Goal: Unclear

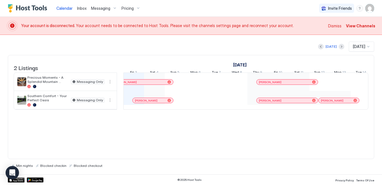
scroll to position [0, 313]
drag, startPoint x: 359, startPoint y: 88, endPoint x: 387, endPoint y: 89, distance: 27.7
click at [382, 89] on html "Calendar Inbox Messaging Pricing Invite Friends AR Your account is disconnected…" at bounding box center [191, 92] width 382 height 185
drag, startPoint x: 357, startPoint y: 89, endPoint x: 394, endPoint y: 90, distance: 36.9
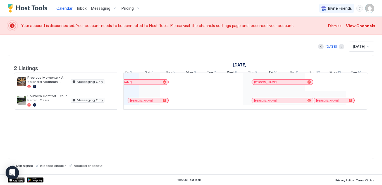
click at [382, 90] on html "Calendar Inbox Messaging Pricing Invite Friends AR Your account is disconnected…" at bounding box center [191, 92] width 382 height 185
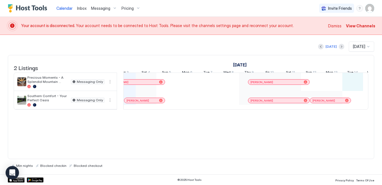
drag, startPoint x: 352, startPoint y: 87, endPoint x: 349, endPoint y: 90, distance: 4.0
click at [349, 90] on div "[PERSON_NAME] [PERSON_NAME] [PERSON_NAME] [PERSON_NAME] [PERSON_NAME] [PERSON_N…" at bounding box center [342, 91] width 1075 height 37
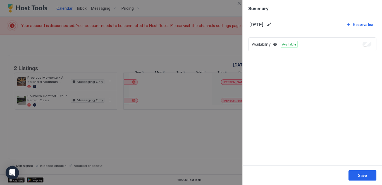
scroll to position [0, 0]
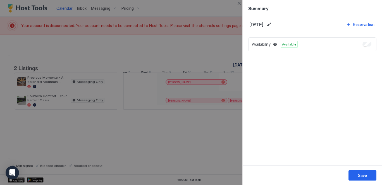
click at [215, 146] on div at bounding box center [191, 92] width 382 height 185
click at [192, 144] on div at bounding box center [191, 92] width 382 height 185
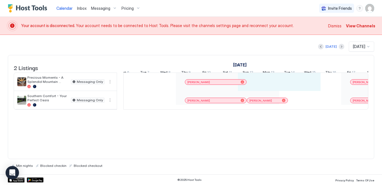
drag, startPoint x: 325, startPoint y: 84, endPoint x: 308, endPoint y: 85, distance: 17.1
click at [308, 85] on div "[PERSON_NAME] [PERSON_NAME] [PERSON_NAME] [PERSON_NAME] [PERSON_NAME] [PERSON_N…" at bounding box center [279, 91] width 1075 height 37
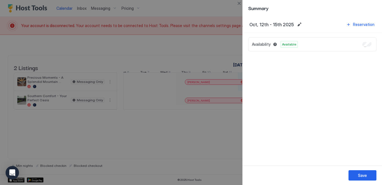
click at [220, 142] on div at bounding box center [191, 92] width 382 height 185
click at [223, 43] on div at bounding box center [191, 92] width 382 height 185
click at [240, 4] on button "Close" at bounding box center [239, 3] width 7 height 7
